Goal: Check status: Check status

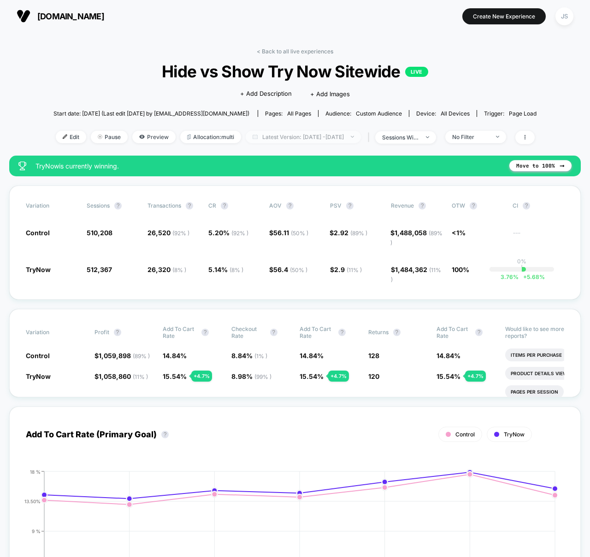
click at [322, 138] on span "Latest Version: [DATE] - [DATE]" at bounding box center [303, 137] width 115 height 12
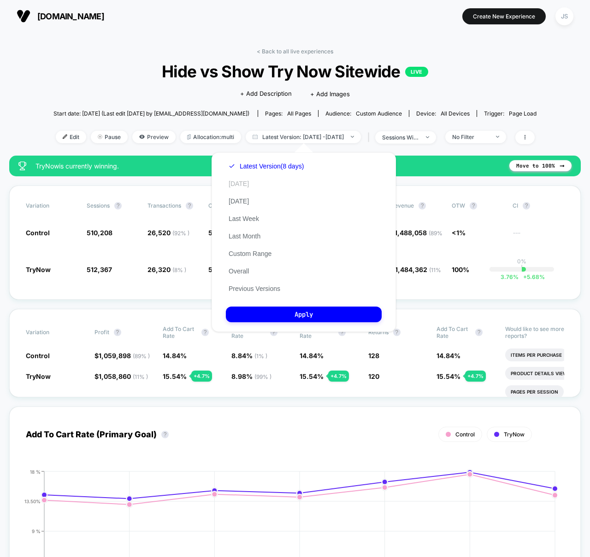
click at [230, 183] on button "[DATE]" at bounding box center [239, 184] width 26 height 8
click at [269, 318] on button "Apply" at bounding box center [304, 315] width 156 height 16
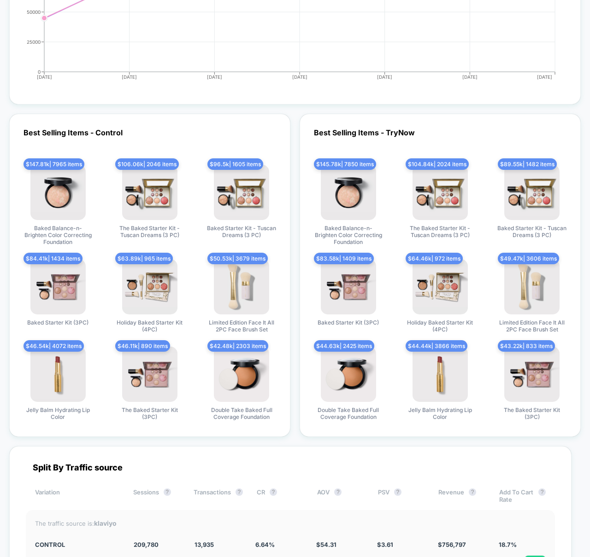
scroll to position [2545, 0]
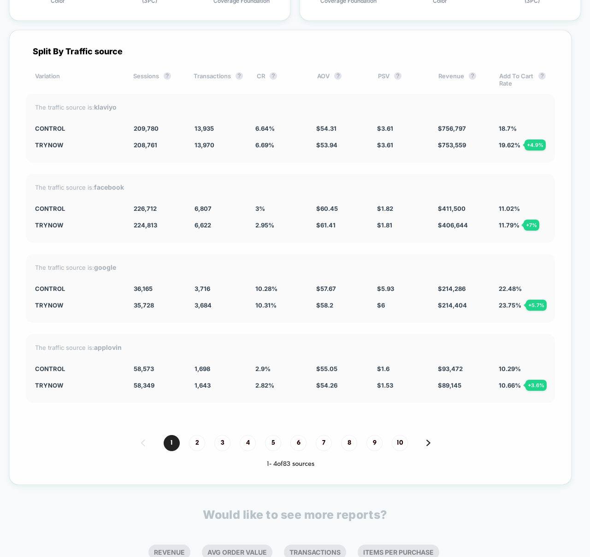
click at [259, 259] on div "Split By Traffic source Variation Sessions ? Transactions ? CR ? AOV ? PSV ? Re…" at bounding box center [290, 257] width 562 height 455
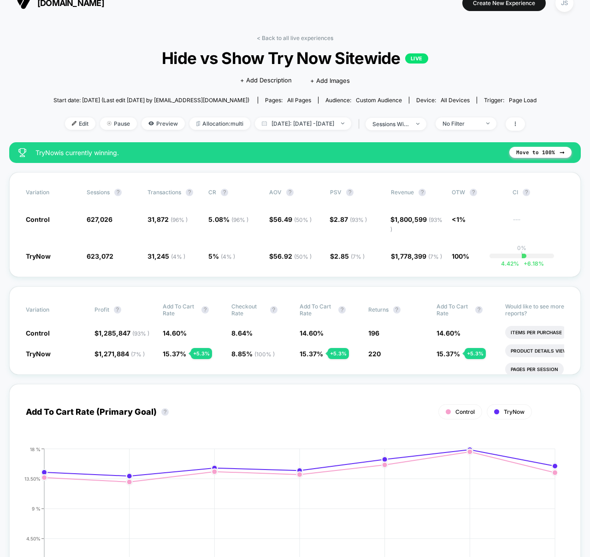
scroll to position [0, 0]
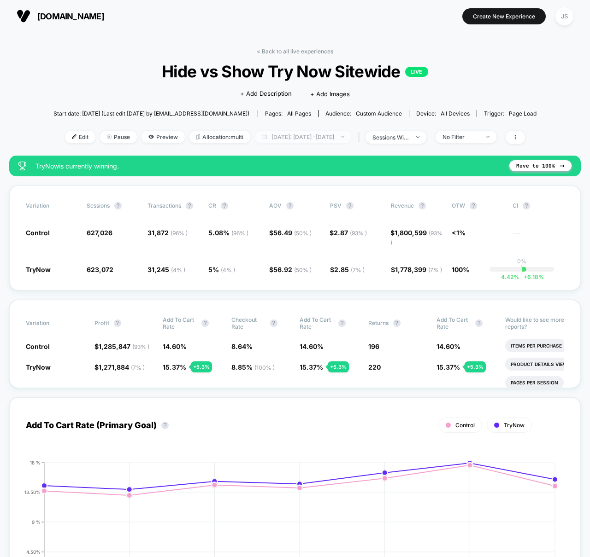
click at [285, 134] on span "[DATE]: [DATE] - [DATE]" at bounding box center [303, 137] width 96 height 12
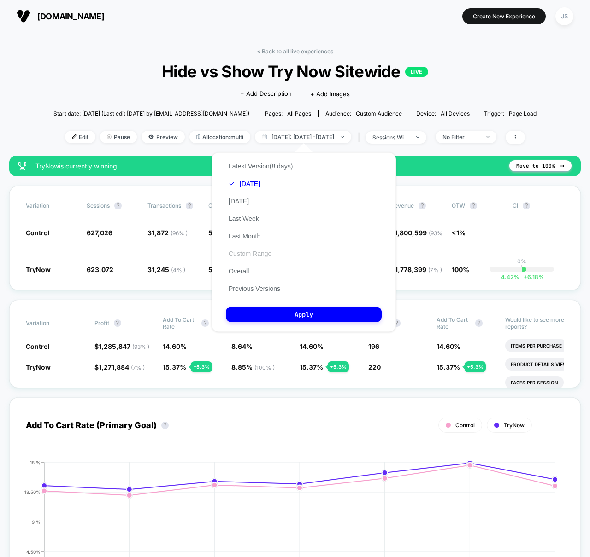
click at [253, 252] on button "Custom Range" at bounding box center [250, 254] width 48 height 8
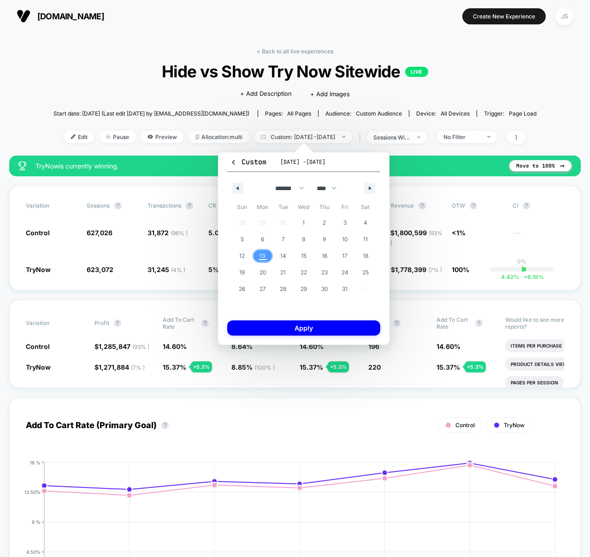
click at [257, 256] on span "13" at bounding box center [262, 256] width 21 height 12
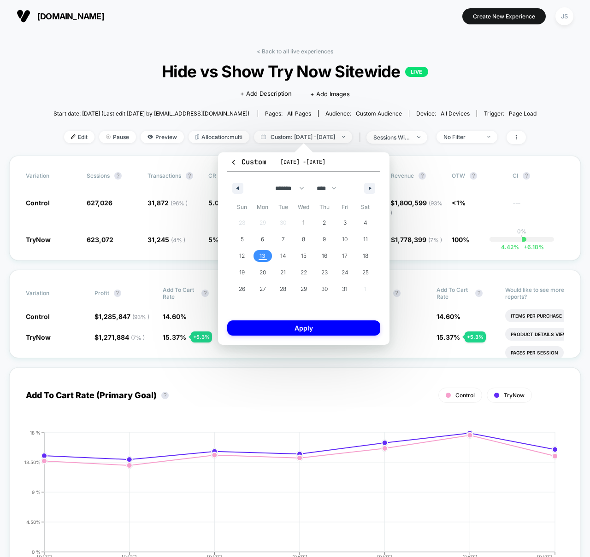
click at [263, 256] on span "13" at bounding box center [262, 256] width 6 height 17
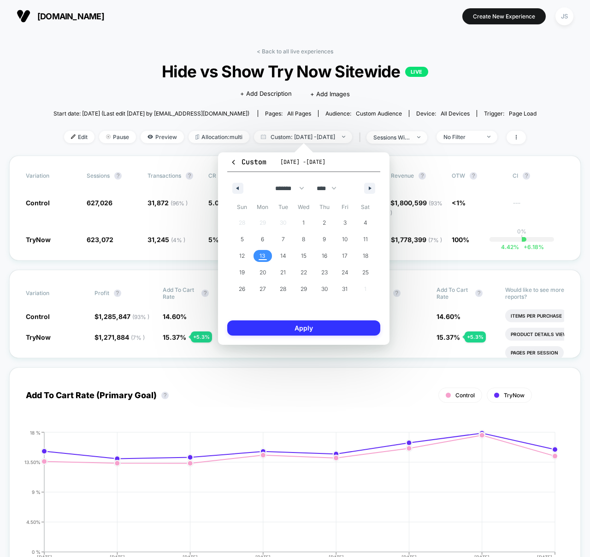
click at [288, 326] on button "Apply" at bounding box center [303, 328] width 153 height 15
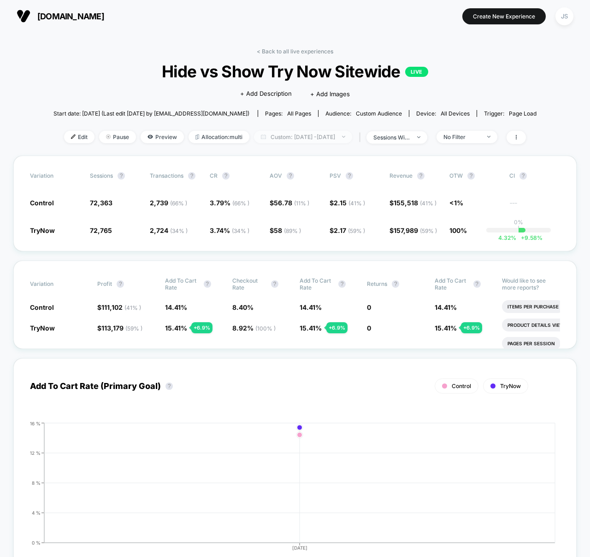
click at [304, 133] on span "Custom: [DATE] - [DATE]" at bounding box center [303, 137] width 98 height 12
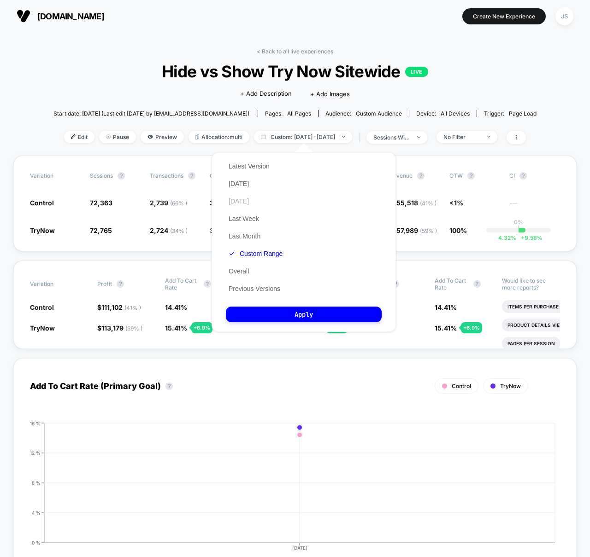
click at [238, 198] on button "[DATE]" at bounding box center [239, 201] width 26 height 8
click at [241, 199] on button "[DATE]" at bounding box center [244, 201] width 37 height 8
click at [262, 252] on button "Custom Range" at bounding box center [250, 254] width 48 height 8
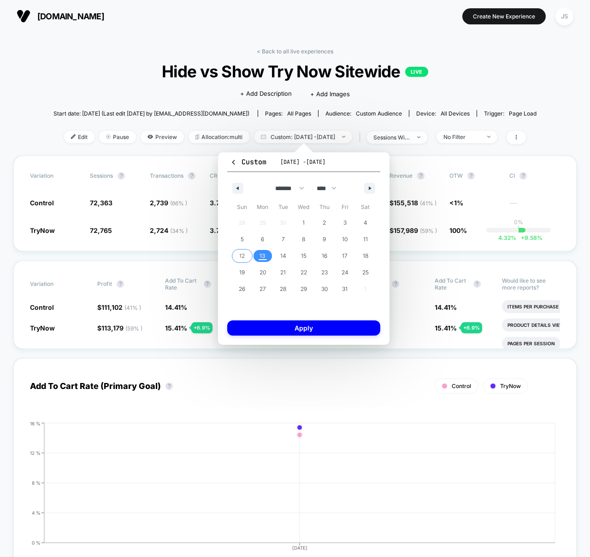
click at [240, 258] on span "12" at bounding box center [242, 256] width 6 height 17
click at [242, 257] on span "12" at bounding box center [242, 256] width 6 height 17
click at [285, 325] on button "Apply" at bounding box center [303, 328] width 153 height 15
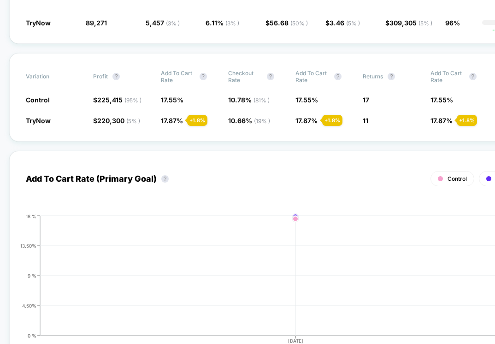
scroll to position [193, 0]
